Goal: Task Accomplishment & Management: Manage account settings

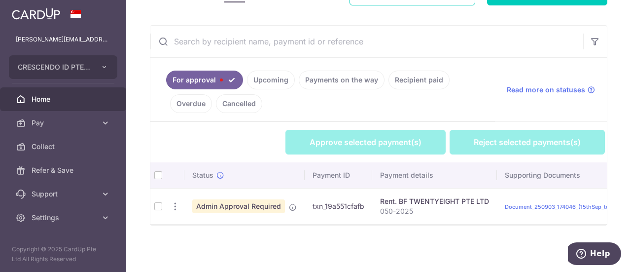
scroll to position [167, 0]
click at [176, 203] on icon "button" at bounding box center [175, 206] width 10 height 10
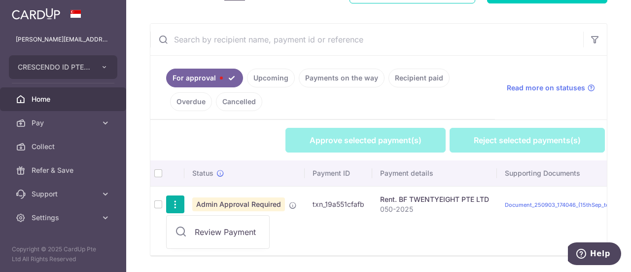
click at [197, 227] on span "Review Payment" at bounding box center [228, 232] width 66 height 12
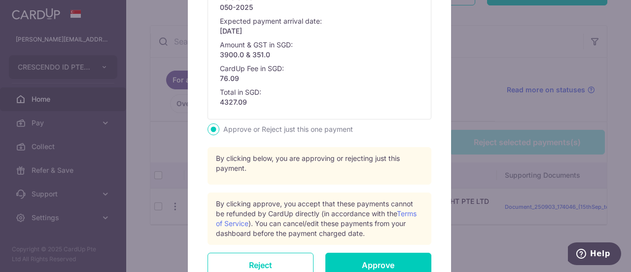
scroll to position [345, 0]
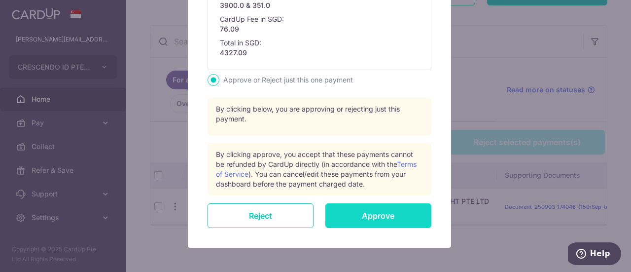
click at [377, 217] on input "Approve" at bounding box center [378, 215] width 106 height 25
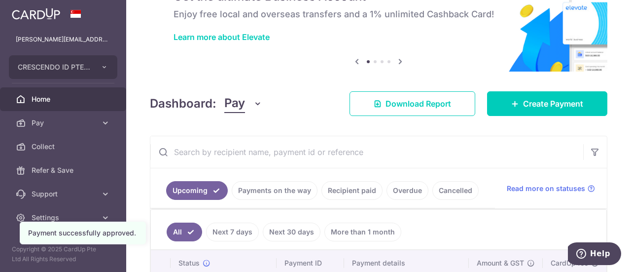
scroll to position [144, 0]
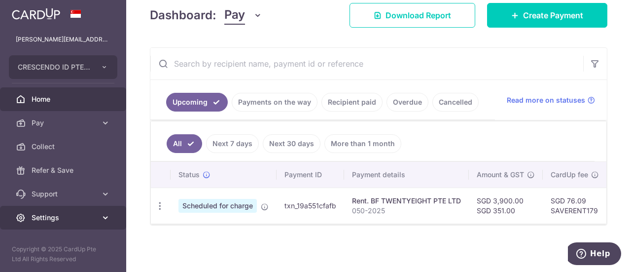
click at [66, 215] on span "Settings" at bounding box center [64, 218] width 65 height 10
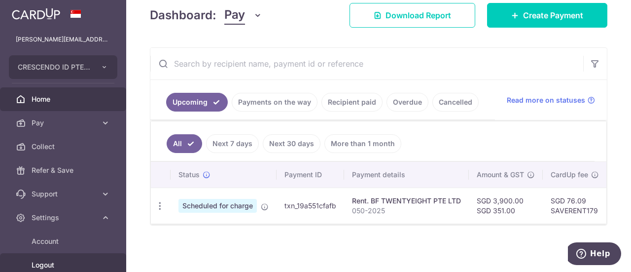
click at [48, 264] on span "Logout" at bounding box center [64, 265] width 65 height 10
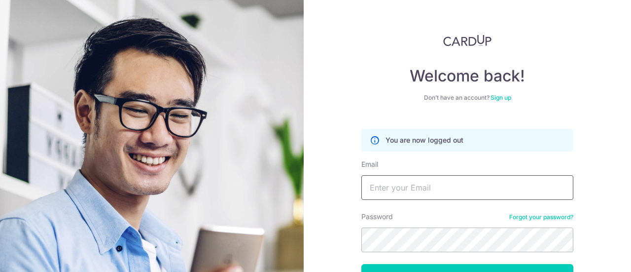
click at [389, 183] on input "Email" at bounding box center [467, 187] width 212 height 25
type input "lohmel78@yahoo.com.sg"
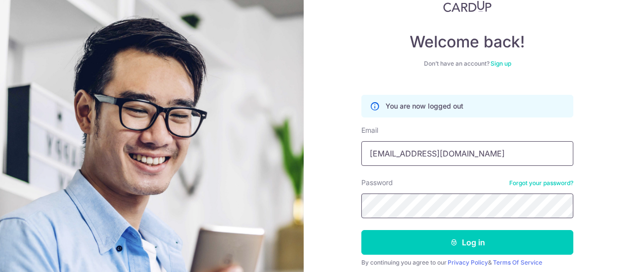
scroll to position [49, 0]
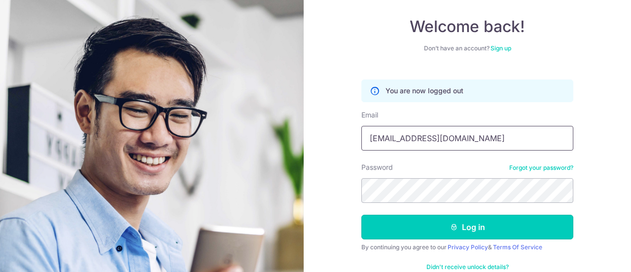
click at [423, 234] on button "Log in" at bounding box center [467, 226] width 212 height 25
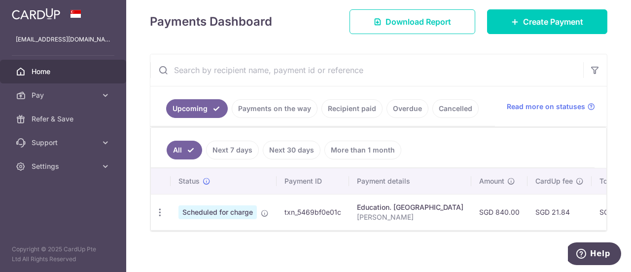
scroll to position [144, 0]
